Goal: Contribute content

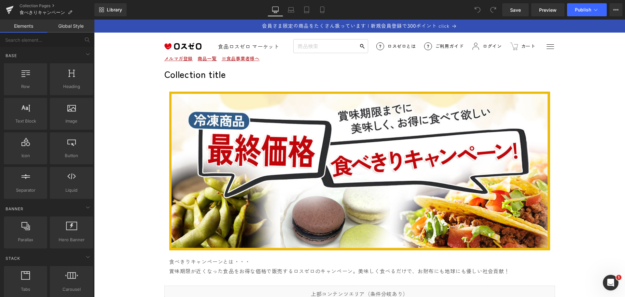
click at [397, 144] on img at bounding box center [359, 171] width 381 height 159
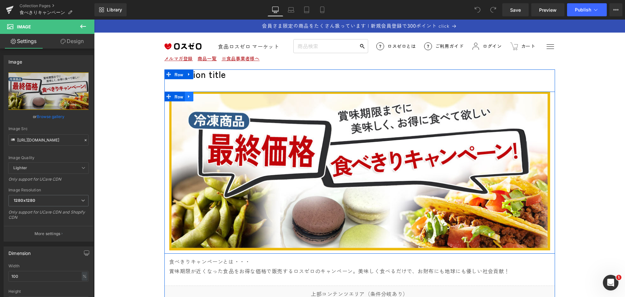
click at [189, 96] on link at bounding box center [189, 97] width 8 height 10
click at [204, 98] on icon at bounding box center [206, 96] width 5 height 5
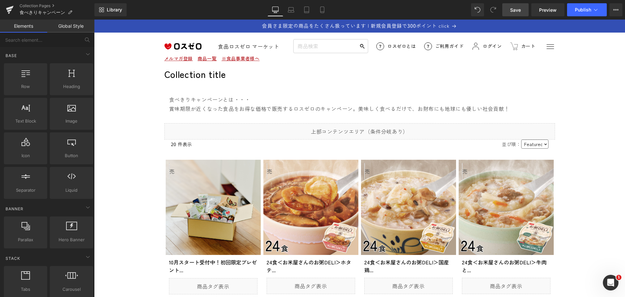
click at [520, 14] on link "Save" at bounding box center [515, 9] width 26 height 13
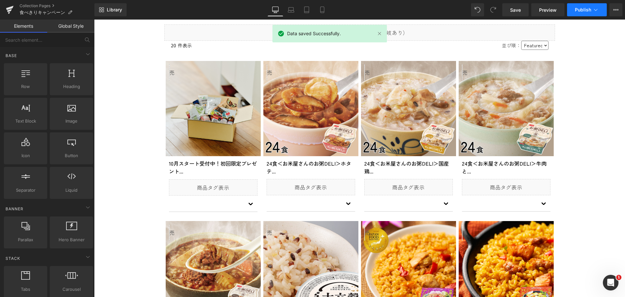
scroll to position [98, 0]
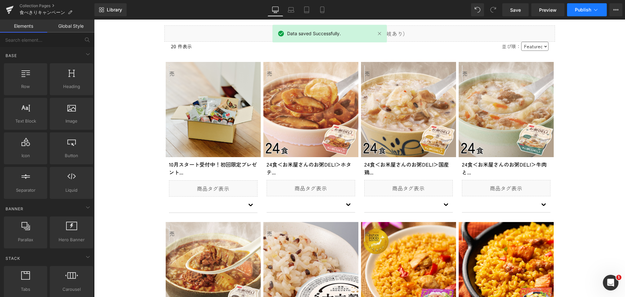
click at [586, 11] on span "Publish" at bounding box center [583, 9] width 16 height 5
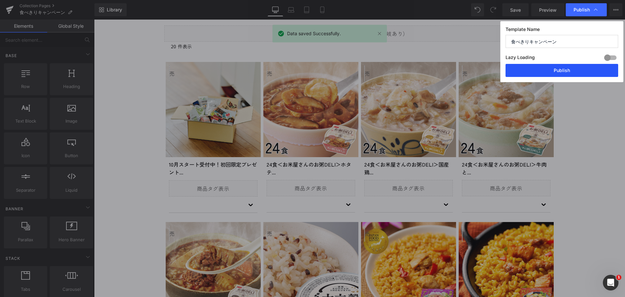
drag, startPoint x: 570, startPoint y: 70, endPoint x: 478, endPoint y: 38, distance: 97.0
click at [570, 70] on button "Publish" at bounding box center [562, 70] width 113 height 13
